Goal: Task Accomplishment & Management: Manage account settings

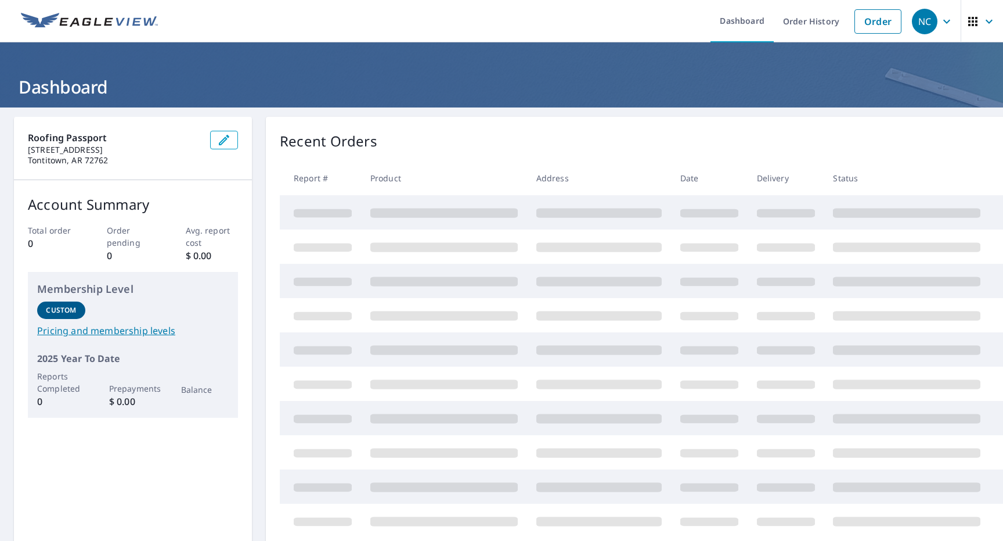
scroll to position [1, 0]
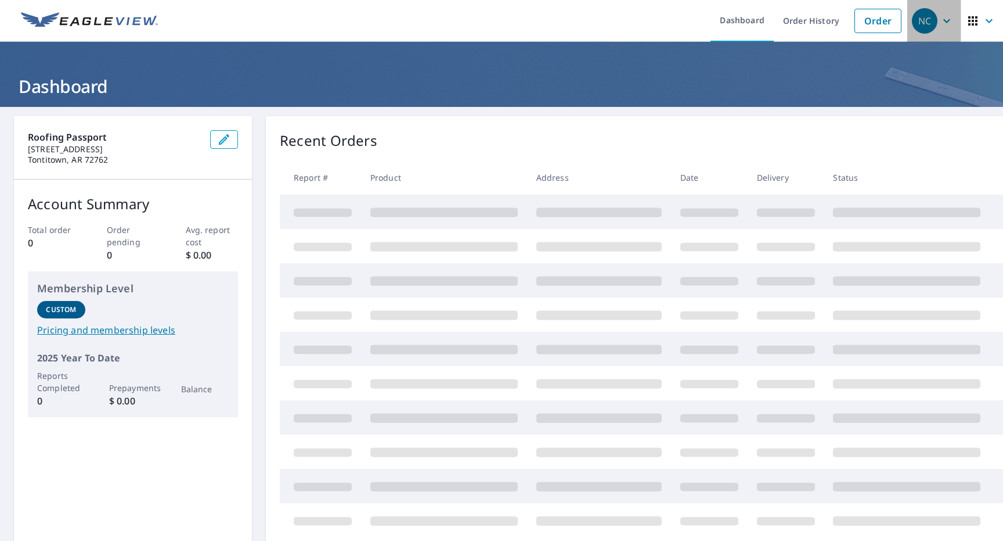
click at [912, 23] on div "NC" at bounding box center [925, 21] width 26 height 26
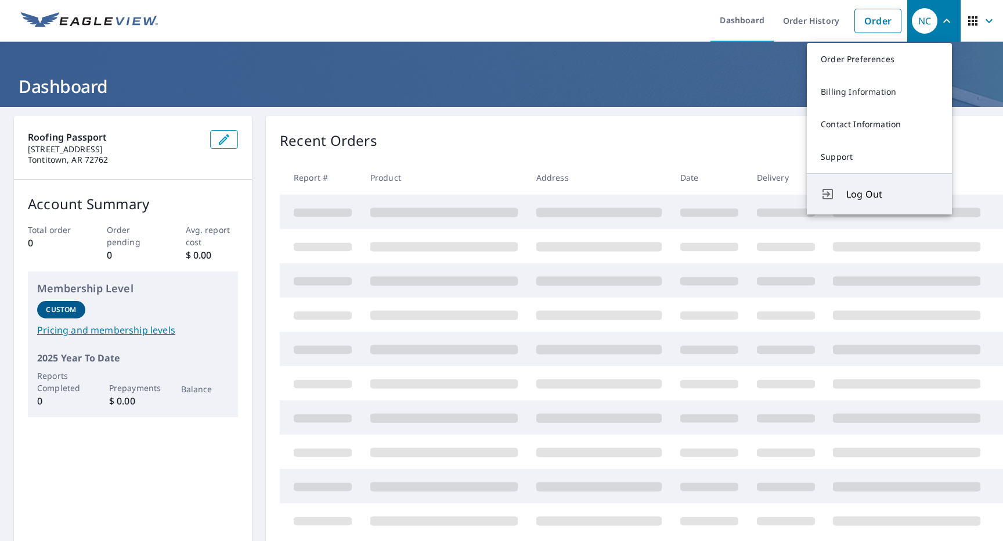
click at [863, 189] on span "Log Out" at bounding box center [893, 194] width 92 height 14
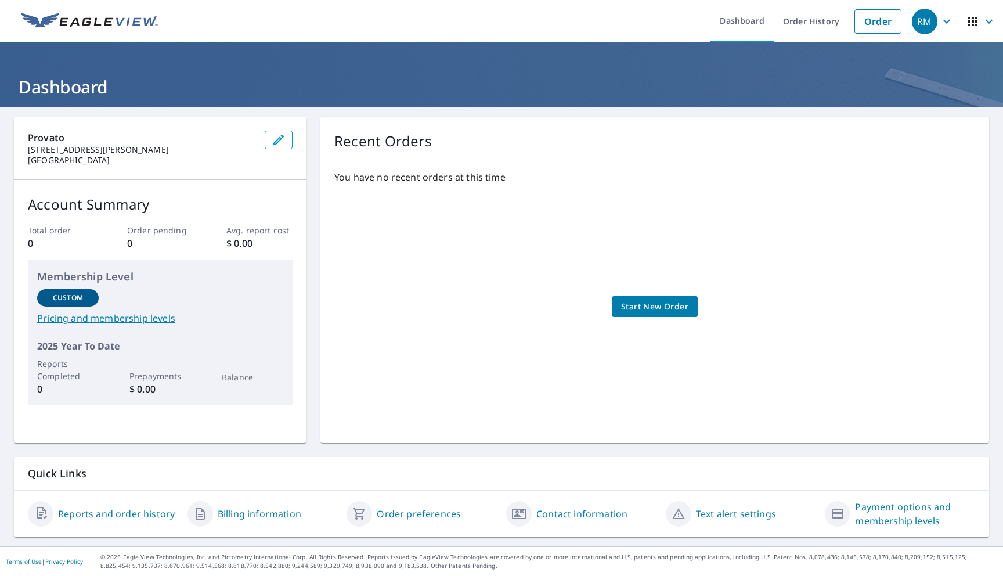
click at [807, 23] on icon "button" at bounding box center [947, 22] width 14 height 14
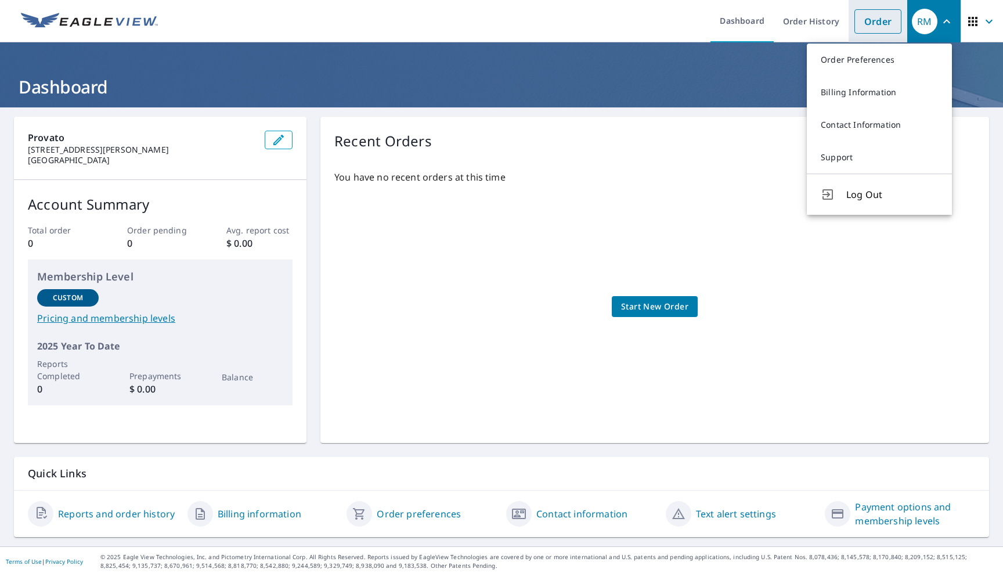
click at [807, 34] on li "Order" at bounding box center [878, 21] width 59 height 42
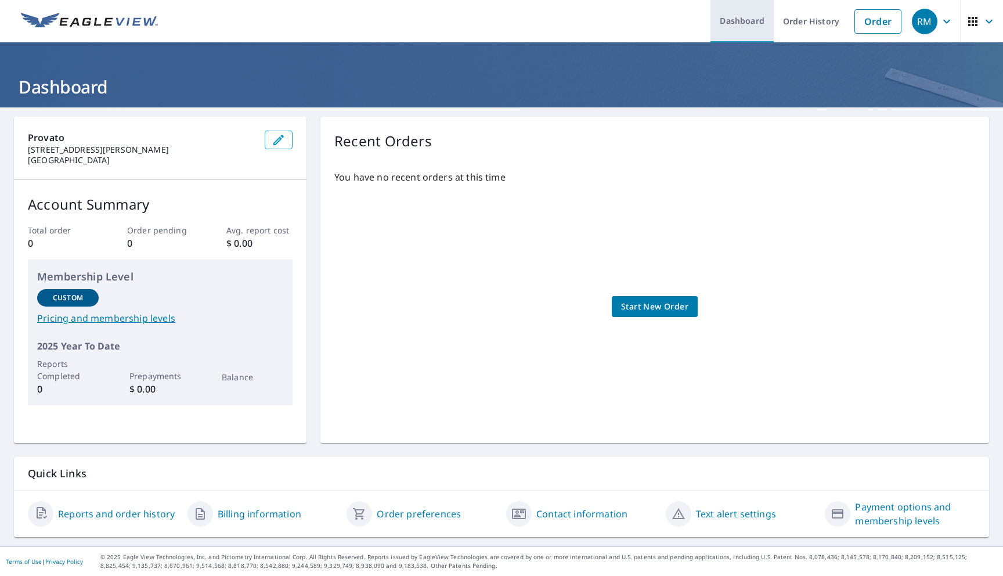
click at [729, 21] on link "Dashboard" at bounding box center [742, 21] width 63 height 42
click at [802, 30] on link "Order History" at bounding box center [811, 21] width 75 height 42
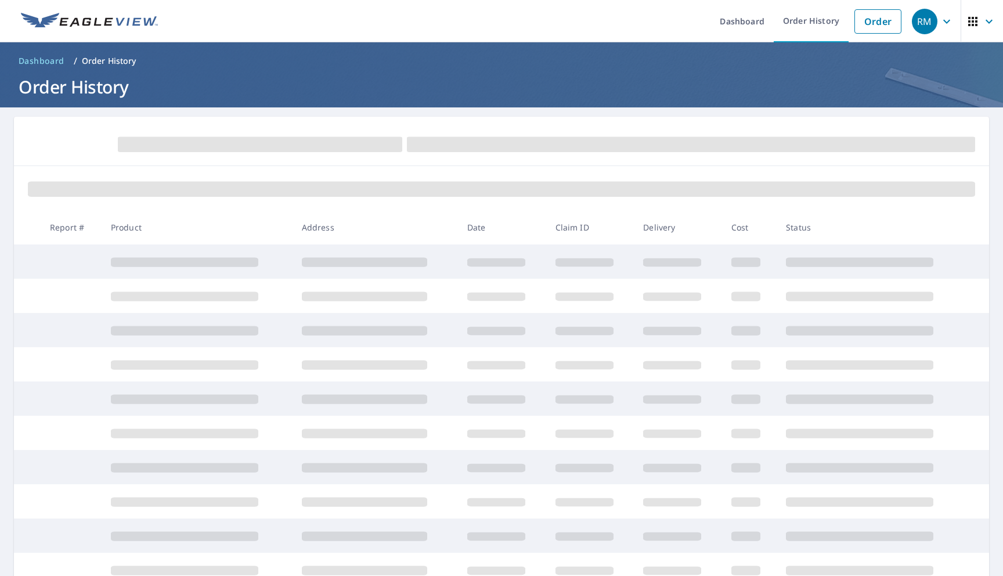
click at [807, 20] on icon "button" at bounding box center [990, 22] width 14 height 14
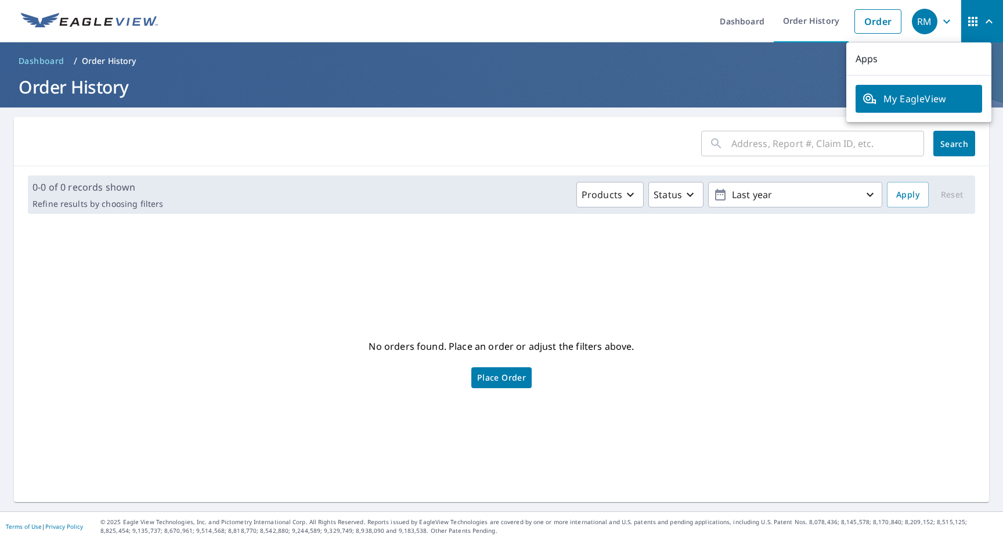
click at [807, 102] on span "My EagleView" at bounding box center [919, 99] width 113 height 14
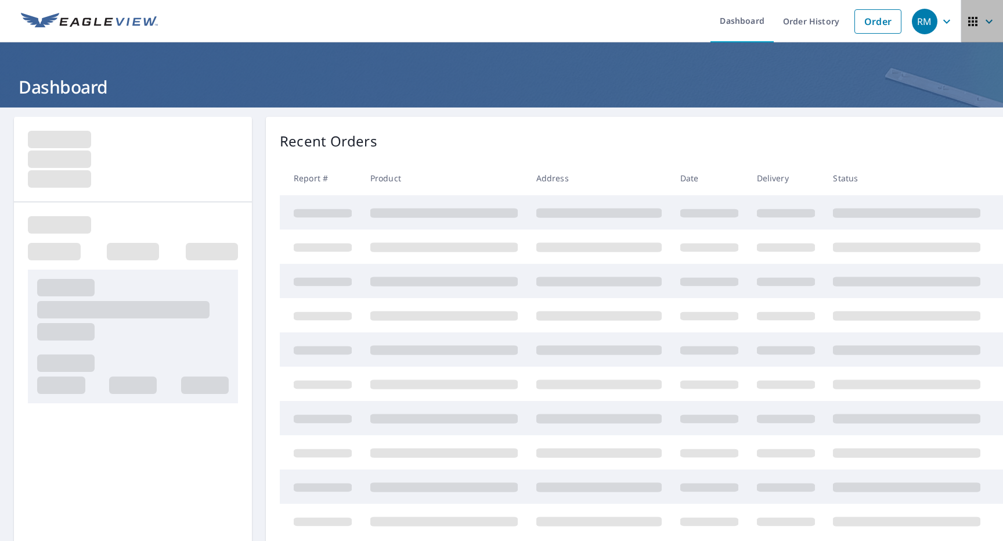
click at [973, 28] on span "button" at bounding box center [982, 22] width 33 height 28
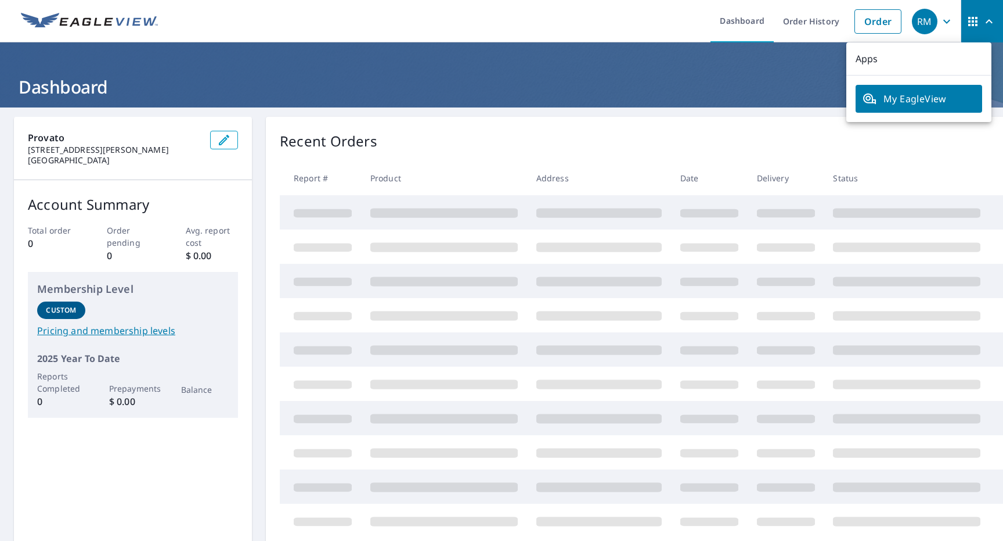
click at [869, 57] on p "Apps" at bounding box center [919, 58] width 145 height 33
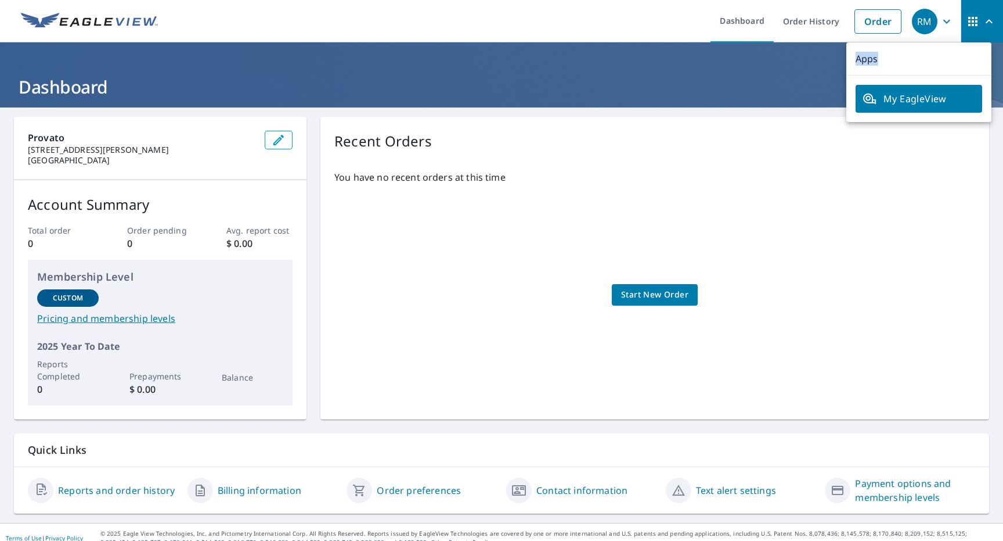
click at [966, 23] on icon "button" at bounding box center [973, 22] width 14 height 14
